Goal: Information Seeking & Learning: Check status

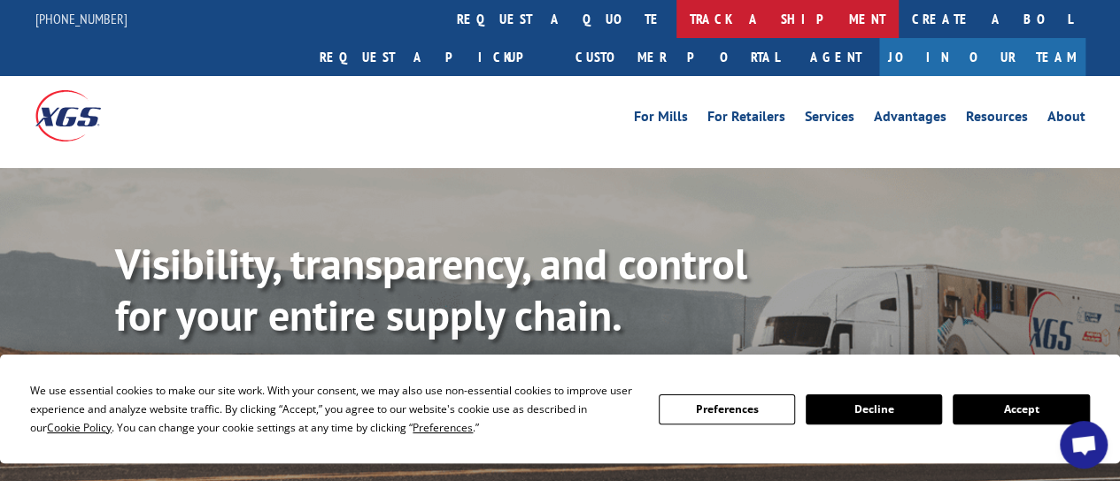
click at [676, 16] on link "track a shipment" at bounding box center [787, 19] width 222 height 38
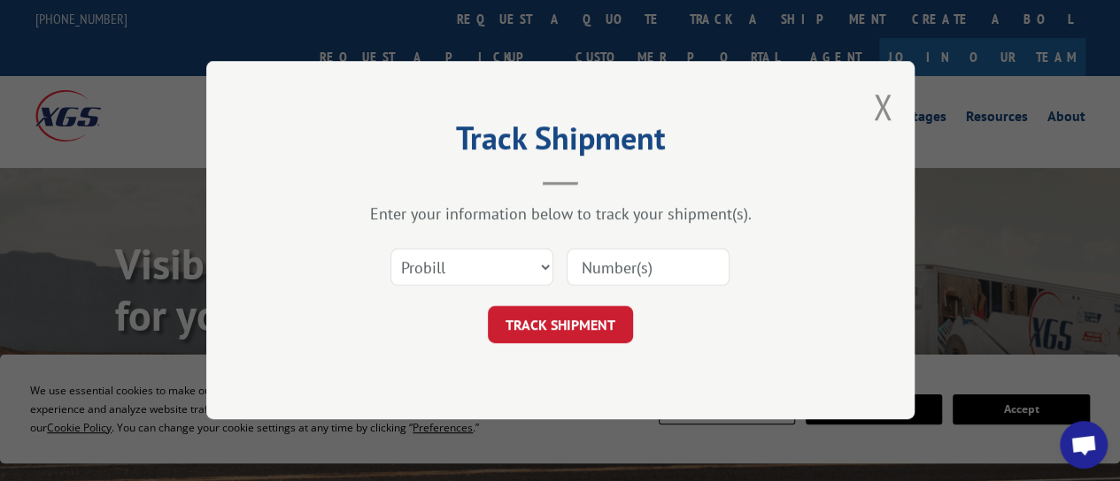
click at [564, 266] on div "Select category... Probill BOL PO" at bounding box center [560, 268] width 531 height 58
click at [499, 270] on select "Select category... Probill BOL PO" at bounding box center [471, 268] width 163 height 37
select select "bol"
click at [390, 250] on select "Select category... Probill BOL PO" at bounding box center [471, 268] width 163 height 37
click at [652, 272] on input at bounding box center [647, 268] width 163 height 37
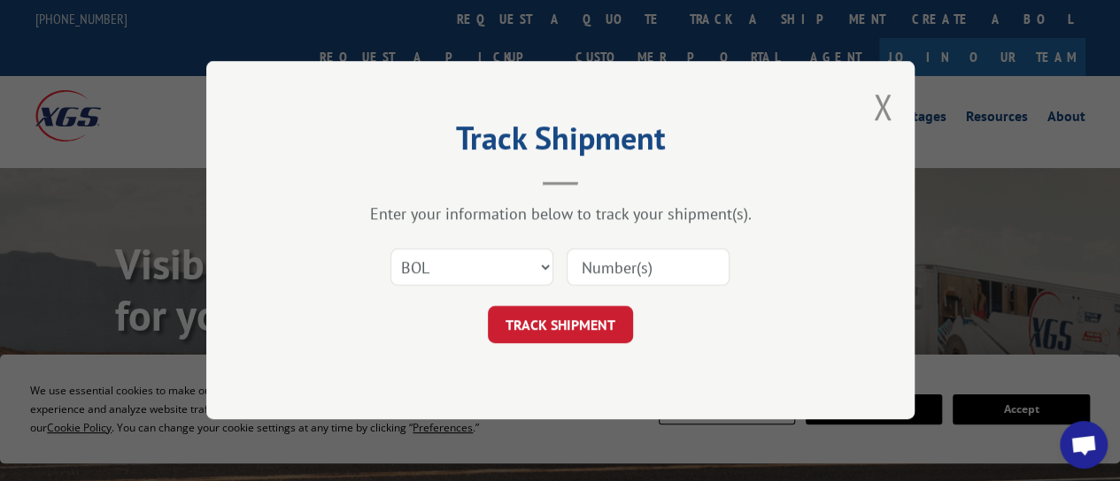
paste input "7057649"
type input "7057649"
click at [581, 325] on button "TRACK SHIPMENT" at bounding box center [560, 325] width 145 height 37
